Goal: Navigation & Orientation: Go to known website

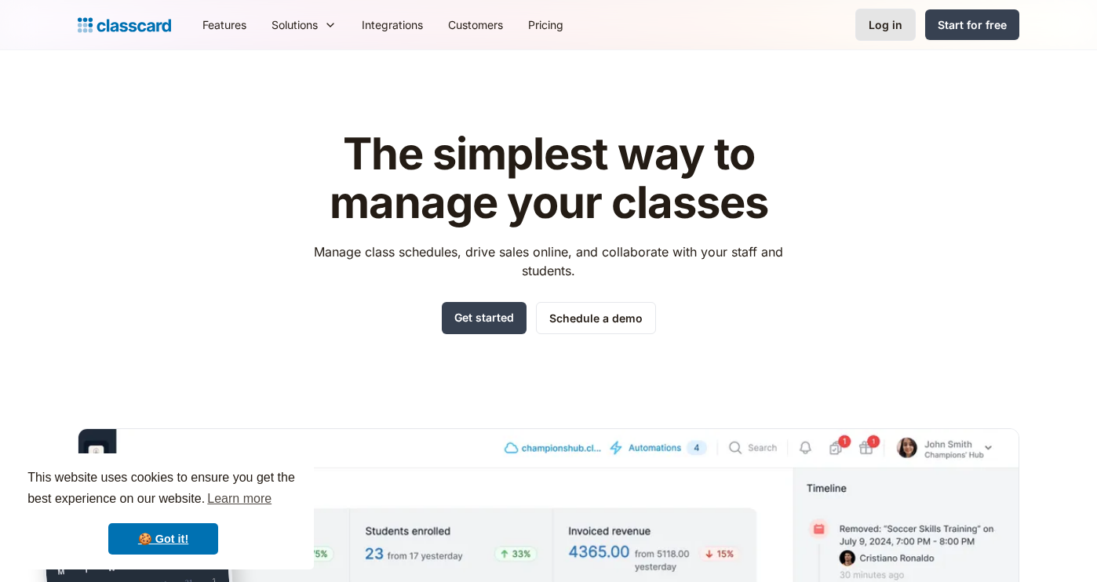
click at [872, 24] on div "Log in" at bounding box center [886, 24] width 34 height 16
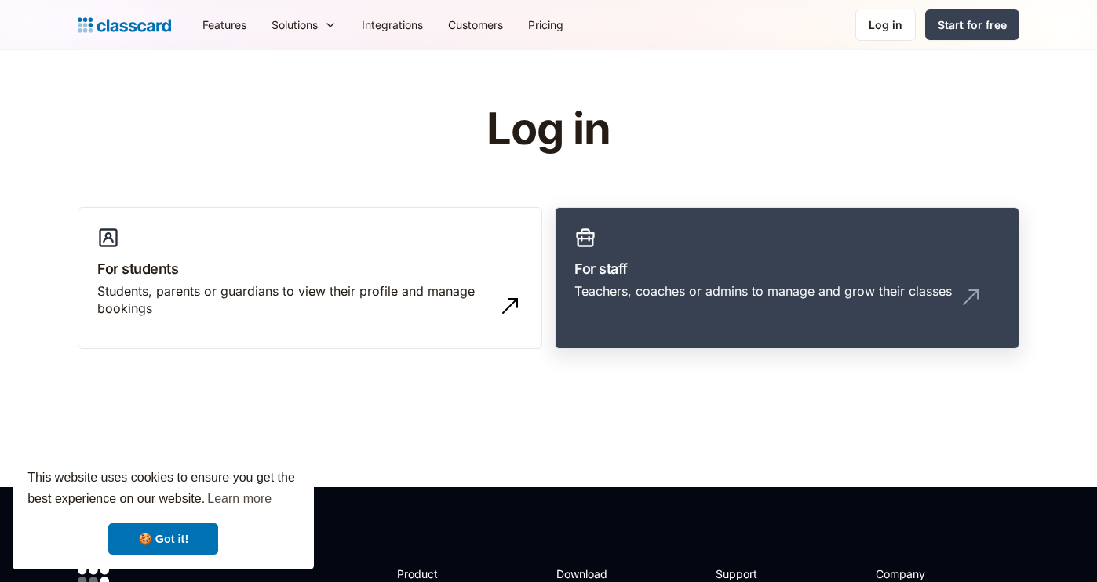
click at [747, 257] on link "For staff Teachers, coaches or admins to manage and grow their classes" at bounding box center [787, 278] width 465 height 143
